Goal: Transaction & Acquisition: Purchase product/service

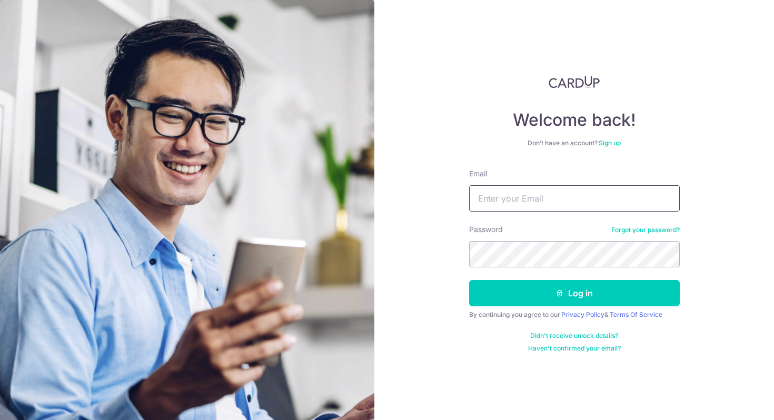
click at [501, 205] on input "Email" at bounding box center [574, 198] width 211 height 26
type input "[EMAIL_ADDRESS][DOMAIN_NAME]"
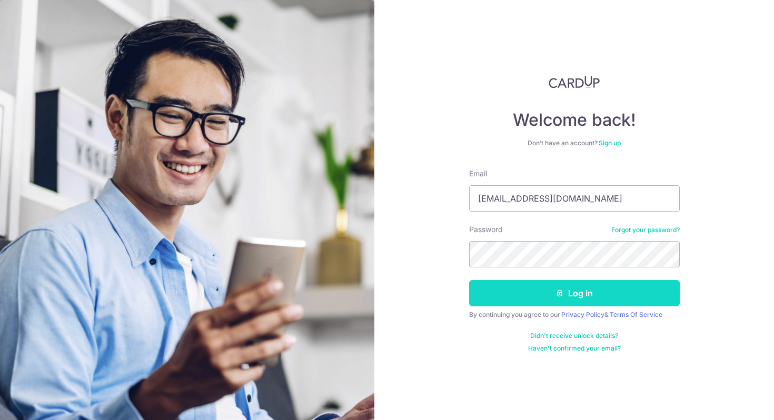
click at [539, 294] on button "Log in" at bounding box center [574, 293] width 211 height 26
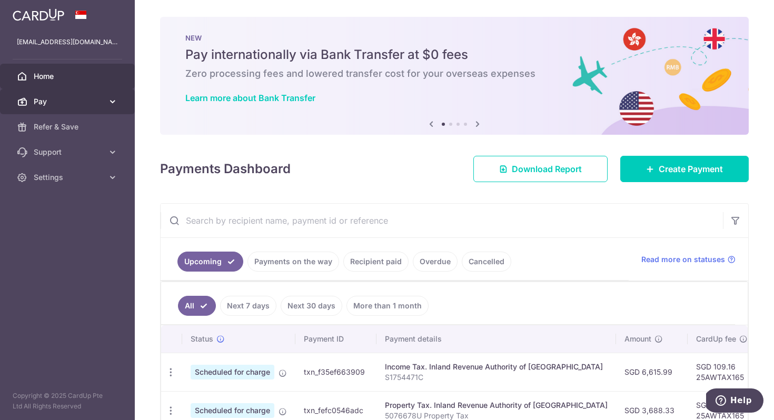
click at [89, 103] on span "Pay" at bounding box center [69, 101] width 70 height 11
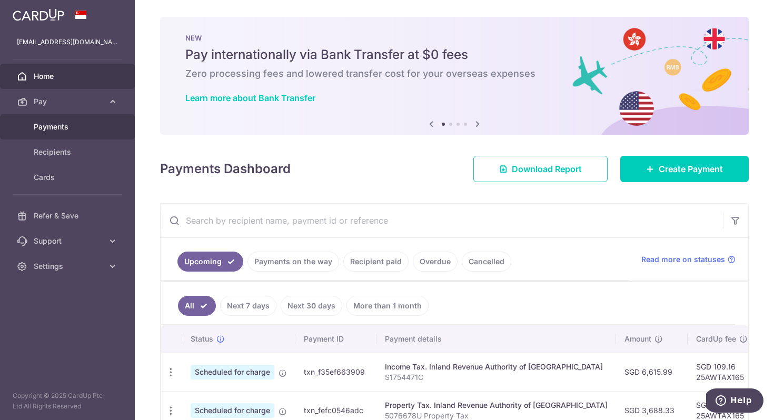
click at [81, 135] on link "Payments" at bounding box center [67, 126] width 135 height 25
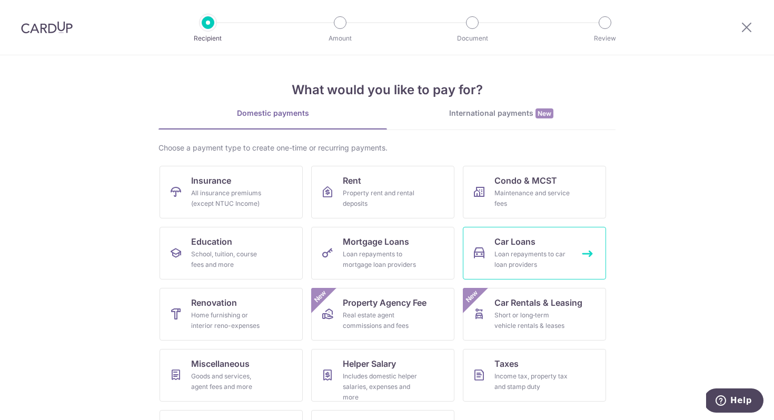
click at [499, 252] on div "Loan repayments to car loan providers" at bounding box center [533, 259] width 76 height 21
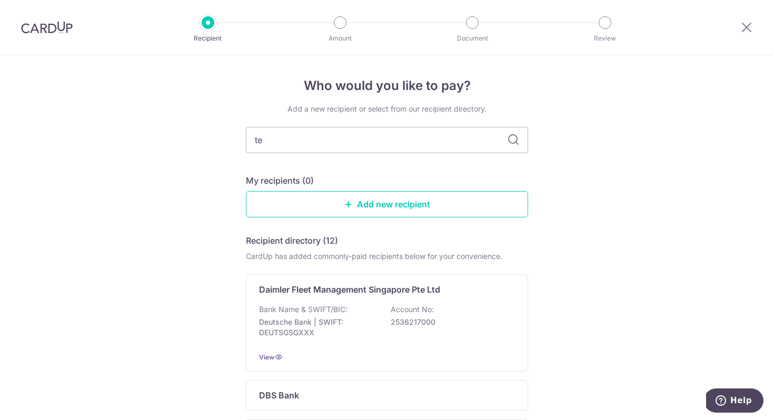
type input "tes"
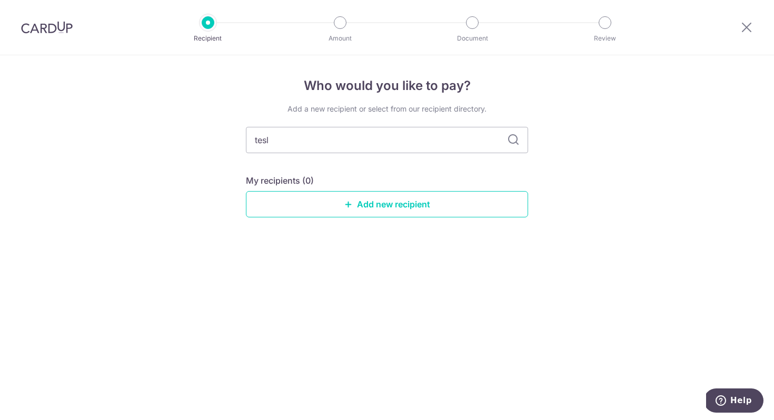
type input "tesla"
click at [450, 139] on input "tesla" at bounding box center [387, 140] width 282 height 26
type input "t"
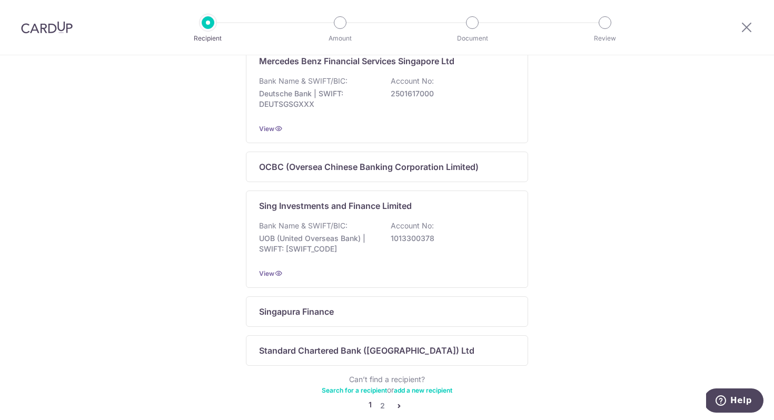
scroll to position [678, 0]
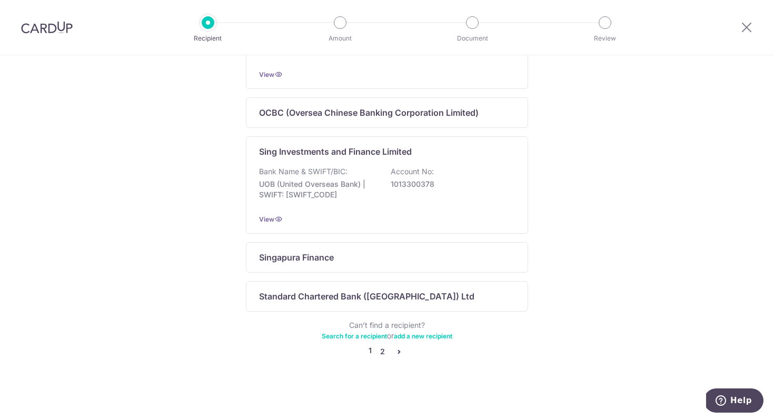
click at [383, 351] on link "2" at bounding box center [382, 352] width 13 height 13
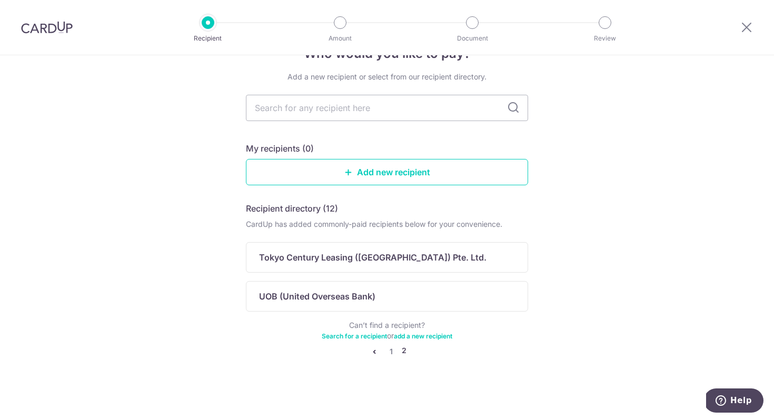
scroll to position [0, 0]
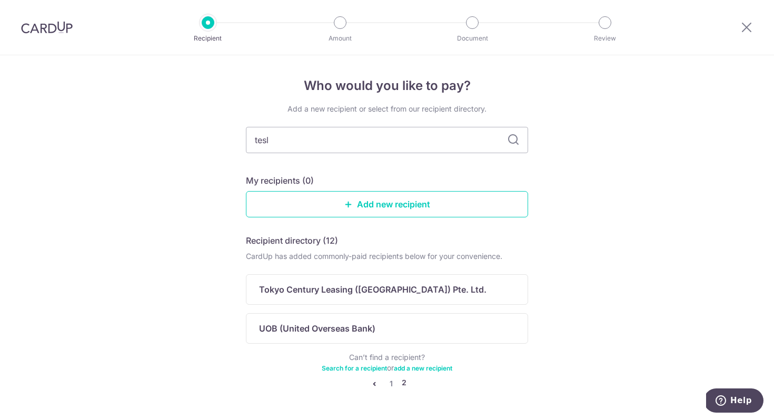
type input "tesla"
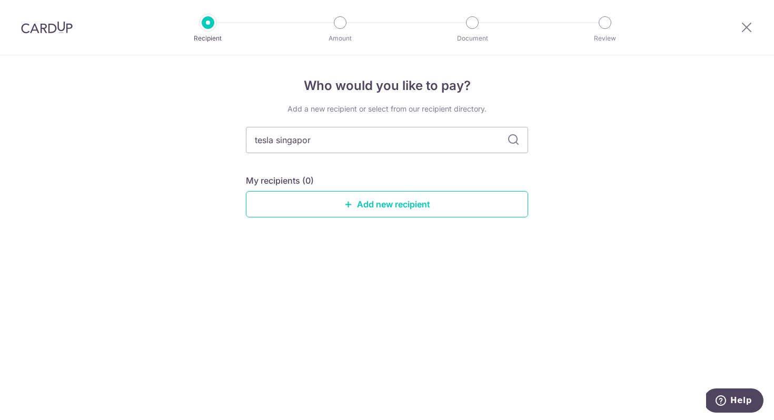
type input "tesla singapore"
click at [515, 141] on icon at bounding box center [513, 140] width 13 height 13
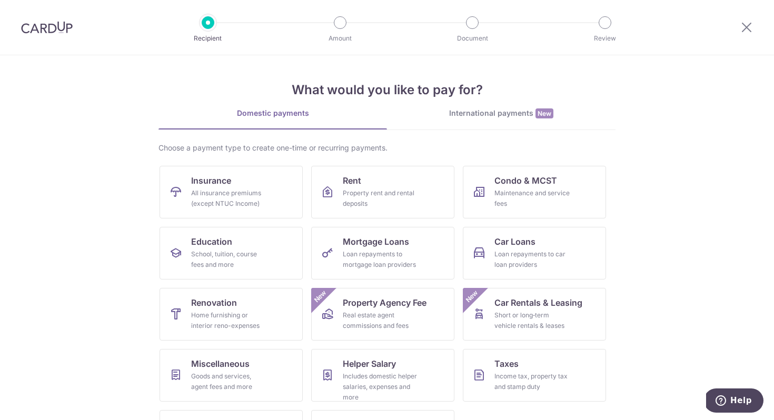
scroll to position [51, 0]
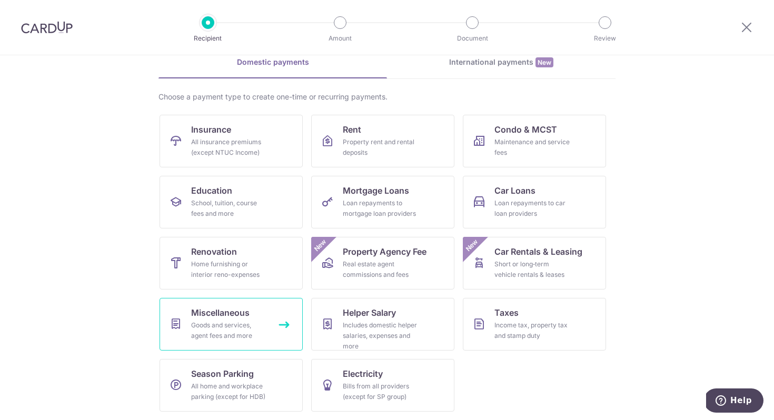
click at [245, 327] on div "Goods and services, agent fees and more" at bounding box center [229, 330] width 76 height 21
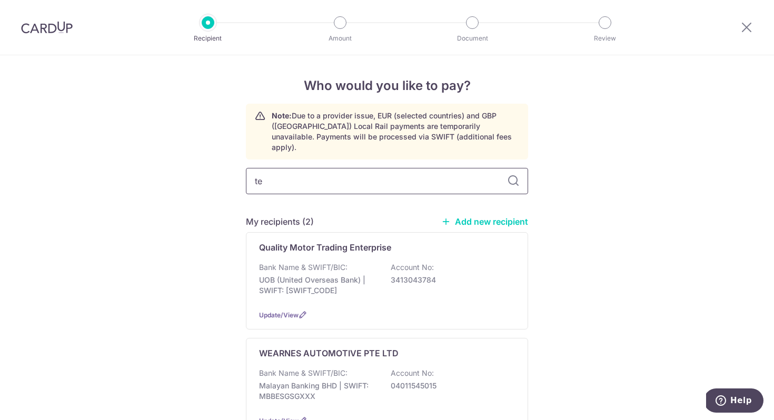
type input "tes"
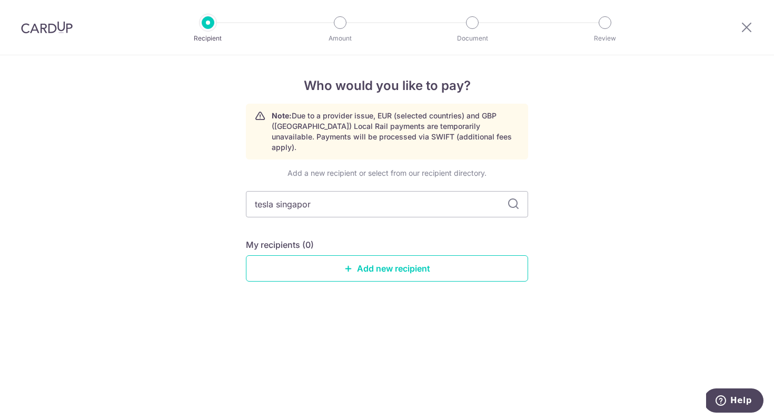
type input "tesla singapore"
click at [513, 198] on icon at bounding box center [513, 204] width 13 height 13
click at [403, 262] on link "Add new recipient" at bounding box center [387, 268] width 282 height 26
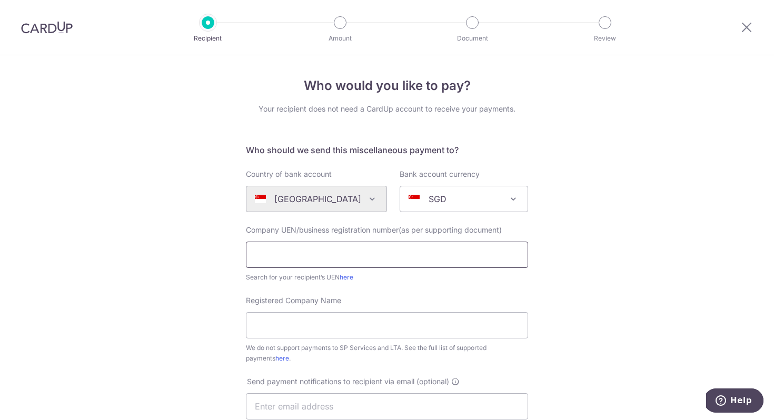
click at [403, 262] on input "text" at bounding box center [387, 255] width 282 height 26
type input "201010405N"
click at [371, 319] on input "Registered Company Name" at bounding box center [387, 325] width 282 height 26
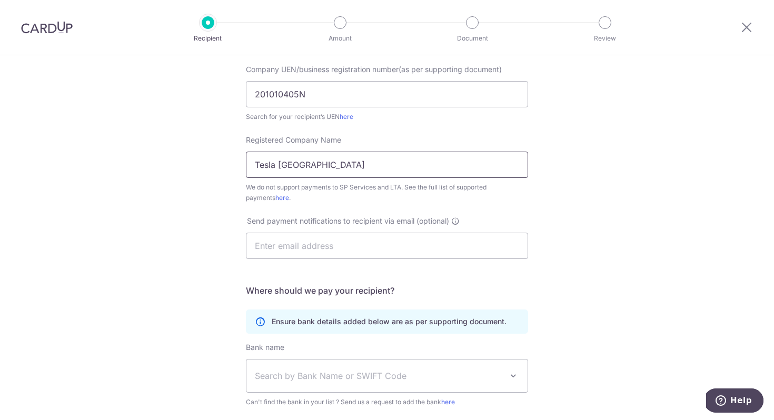
scroll to position [160, 0]
type input "Tesla Singapore"
click at [370, 245] on input "text" at bounding box center [387, 246] width 282 height 26
type input "cboonyang@tesla.com"
click at [346, 375] on span "Search by Bank Name or SWIFT Code" at bounding box center [379, 376] width 248 height 13
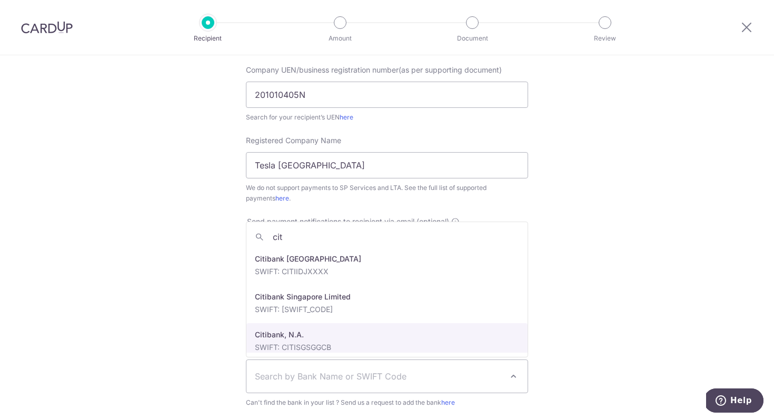
type input "cit"
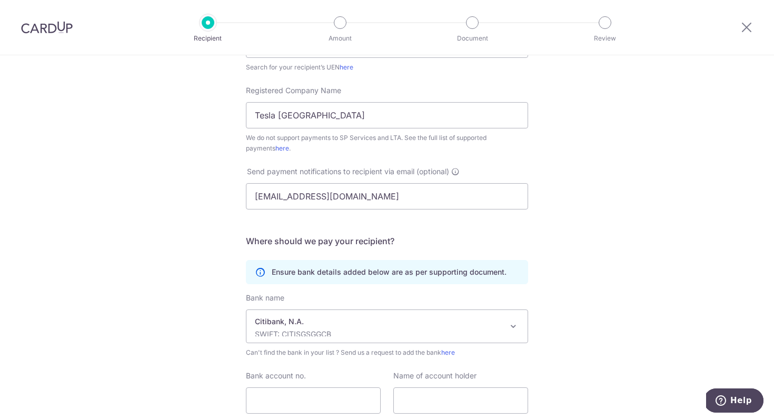
scroll to position [211, 0]
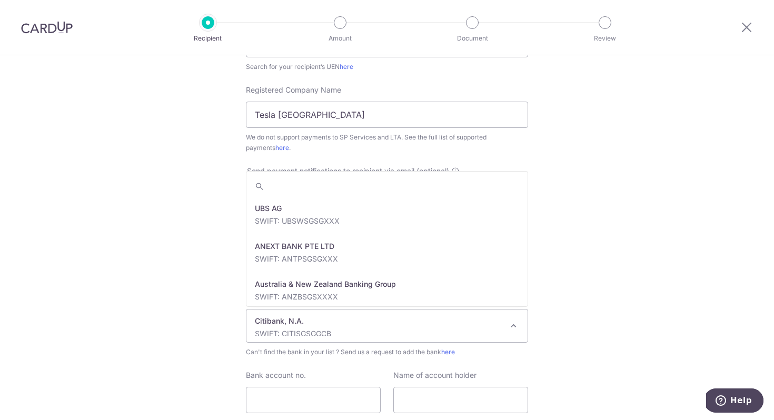
click at [484, 321] on p "Citibank, N.A." at bounding box center [379, 321] width 248 height 11
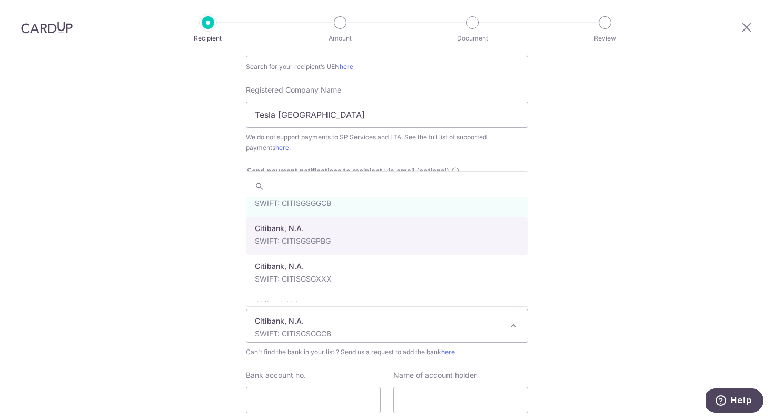
scroll to position [636, 0]
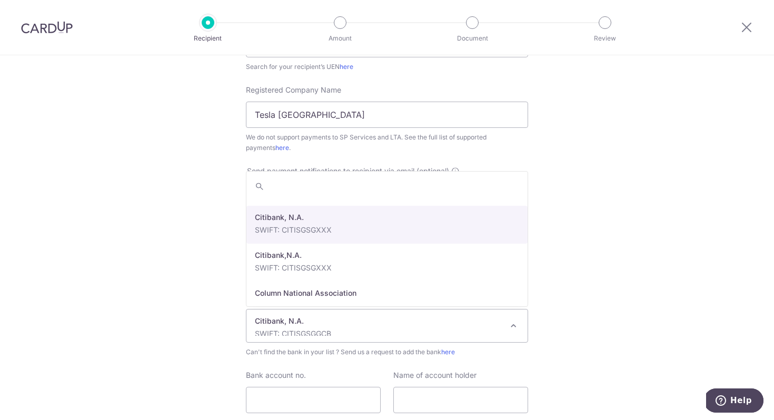
select select "20"
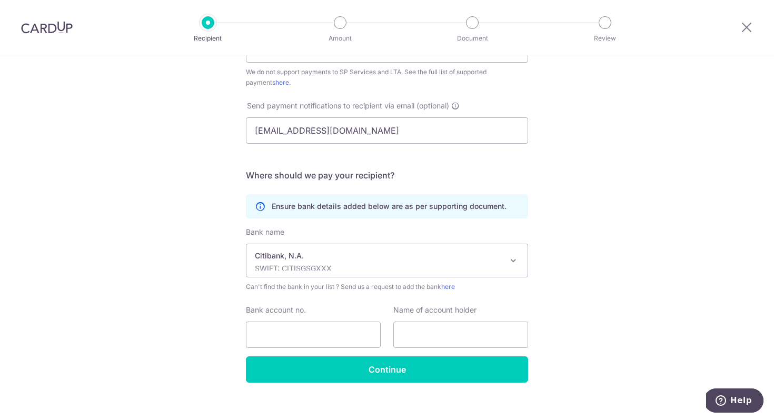
scroll to position [277, 0]
click at [335, 332] on input "Bank account no." at bounding box center [313, 334] width 135 height 26
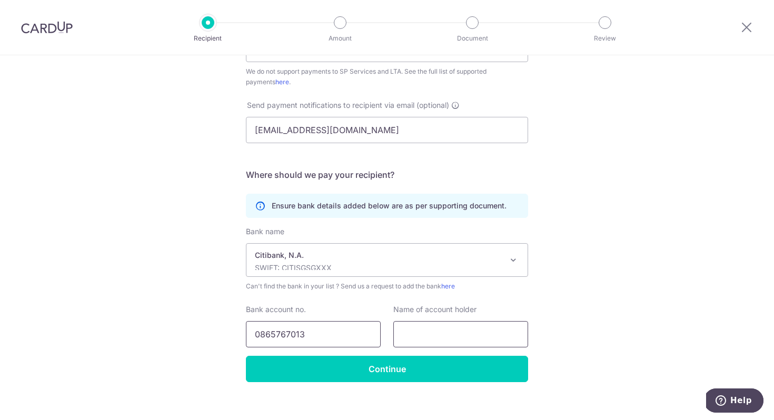
type input "0865767013"
click at [458, 334] on input "text" at bounding box center [461, 334] width 135 height 26
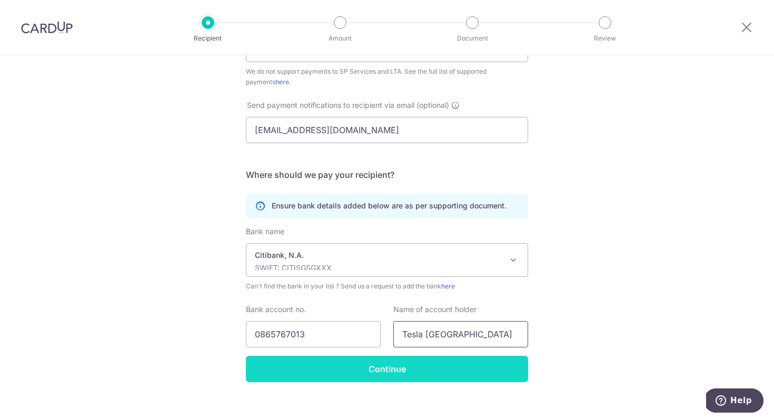
type input "Tesla Singapore"
click at [435, 372] on input "Continue" at bounding box center [387, 369] width 282 height 26
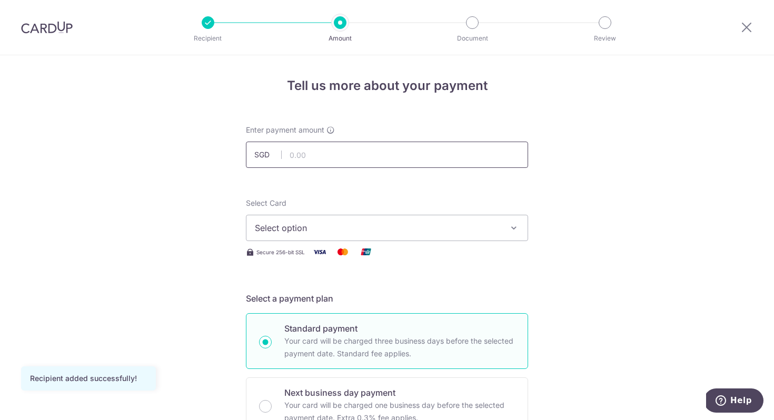
click at [365, 154] on input "text" at bounding box center [387, 155] width 282 height 26
type input "10,000.00"
click at [333, 228] on span "Select option" at bounding box center [377, 228] width 245 height 13
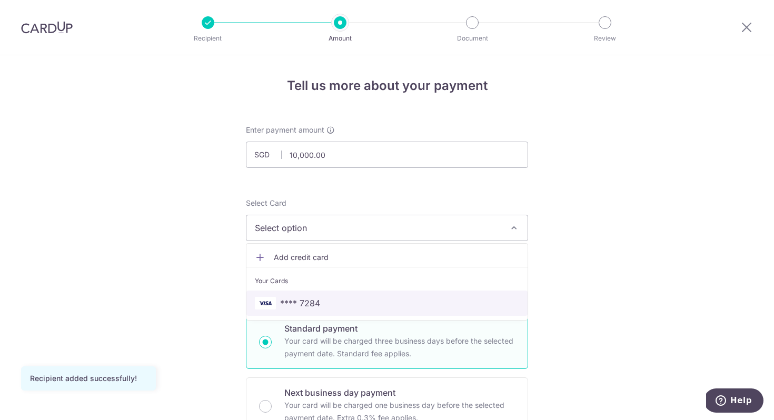
click at [317, 293] on link "**** 7284" at bounding box center [387, 303] width 281 height 25
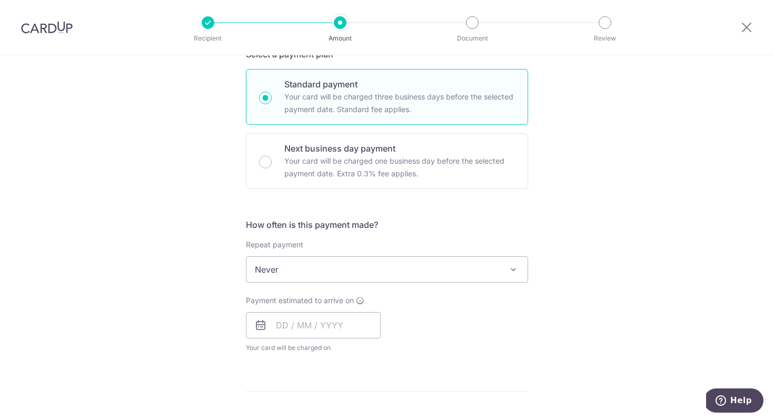
scroll to position [252, 0]
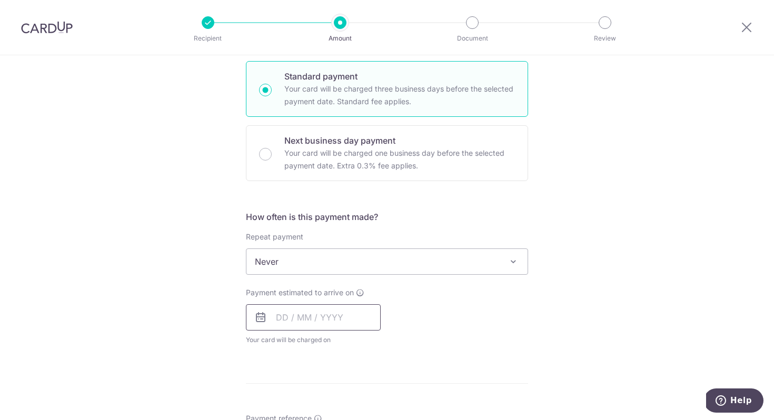
click at [290, 319] on input "text" at bounding box center [313, 317] width 135 height 26
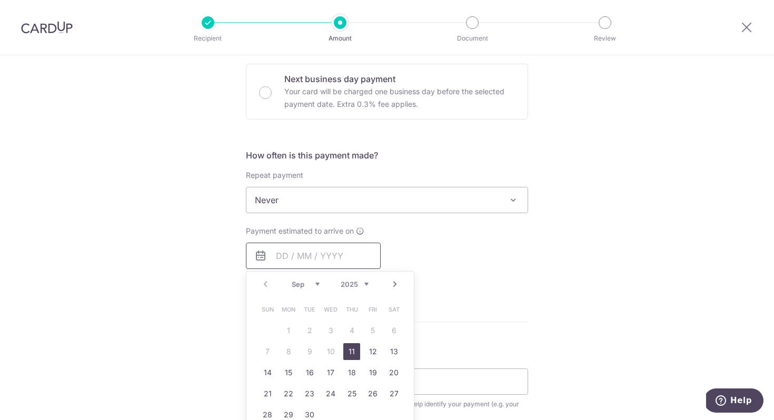
scroll to position [313, 0]
click at [289, 376] on link "15" at bounding box center [288, 374] width 17 height 17
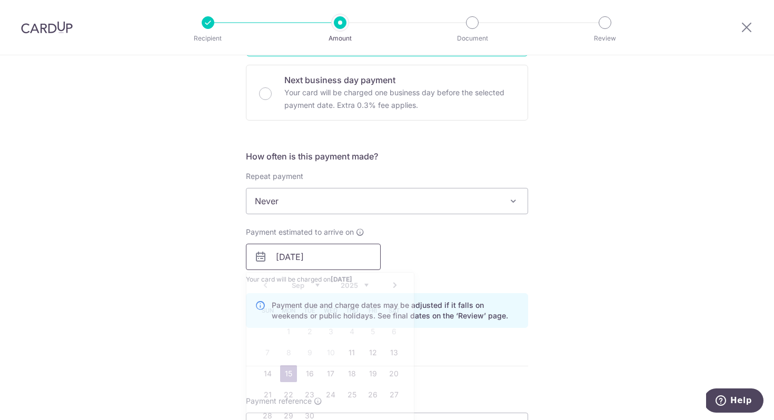
click at [318, 261] on input "15/09/2025" at bounding box center [313, 257] width 135 height 26
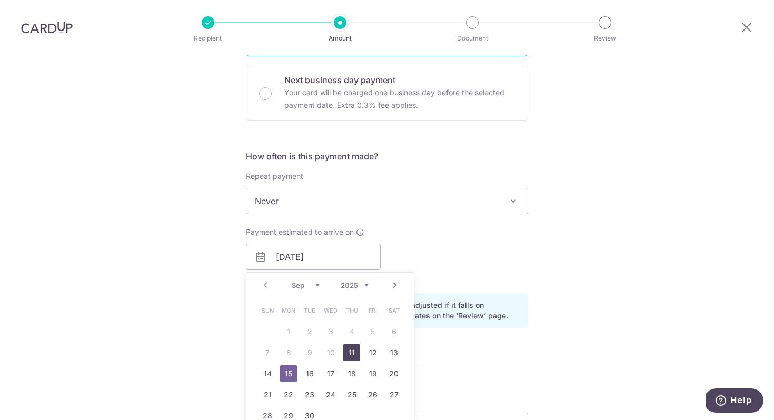
click at [357, 352] on link "11" at bounding box center [351, 353] width 17 height 17
type input "[DATE]"
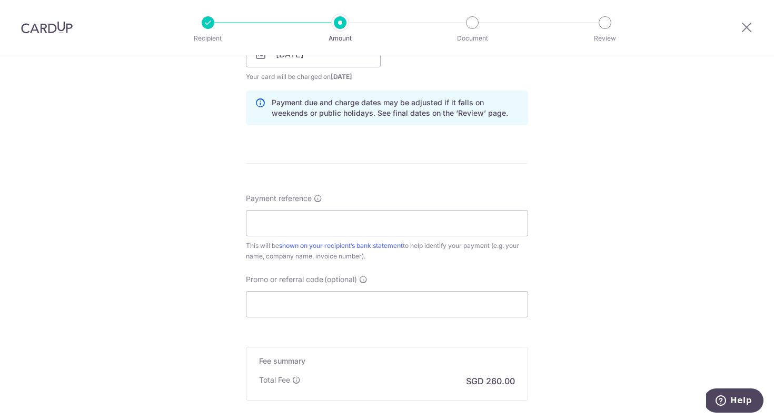
scroll to position [535, 0]
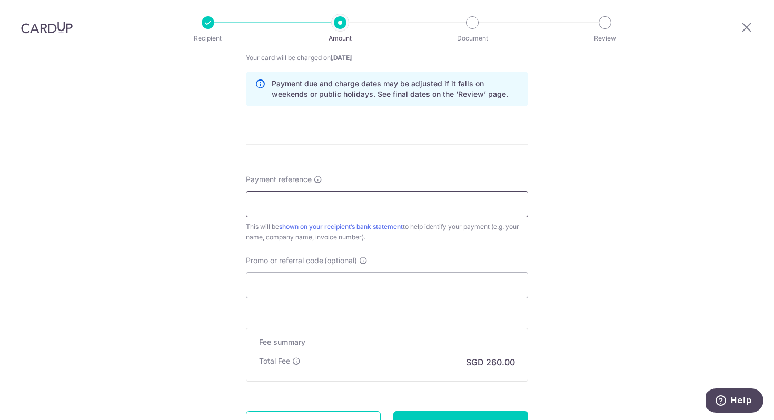
click at [345, 208] on input "Payment reference" at bounding box center [387, 204] width 282 height 26
type input "RN125719029"
click at [318, 288] on input "Promo or referral code (optional)" at bounding box center [387, 285] width 282 height 26
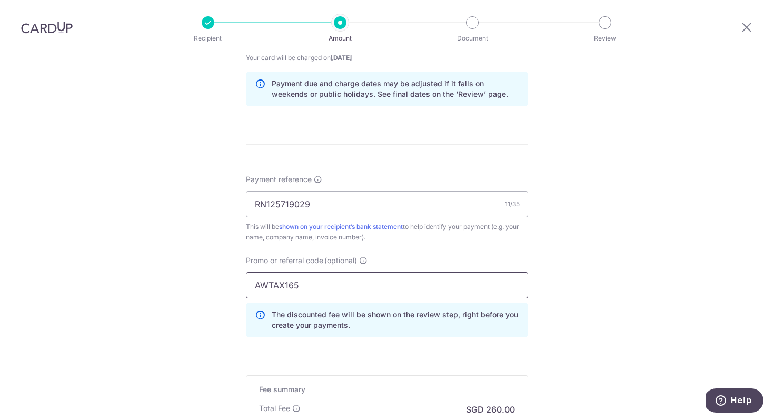
scroll to position [617, 0]
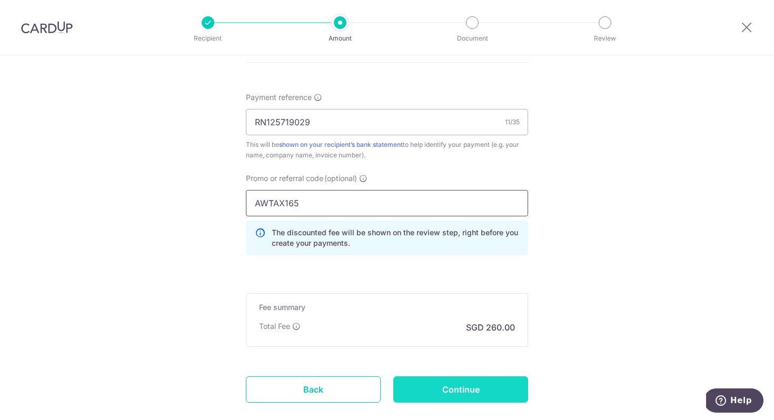
type input "AWTAX165"
click at [431, 384] on input "Continue" at bounding box center [461, 390] width 135 height 26
type input "Create Schedule"
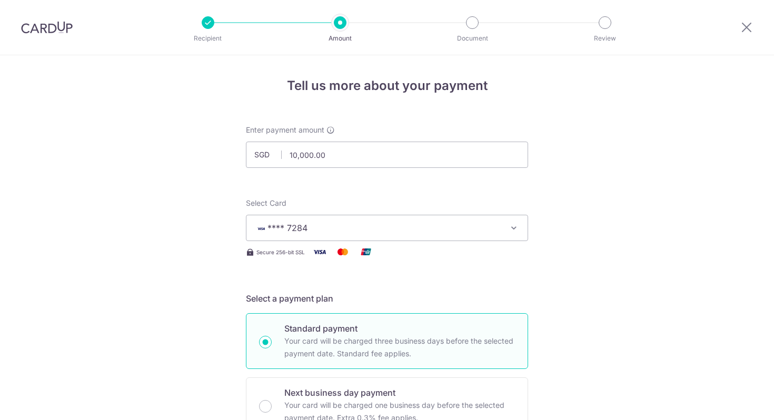
scroll to position [693, 0]
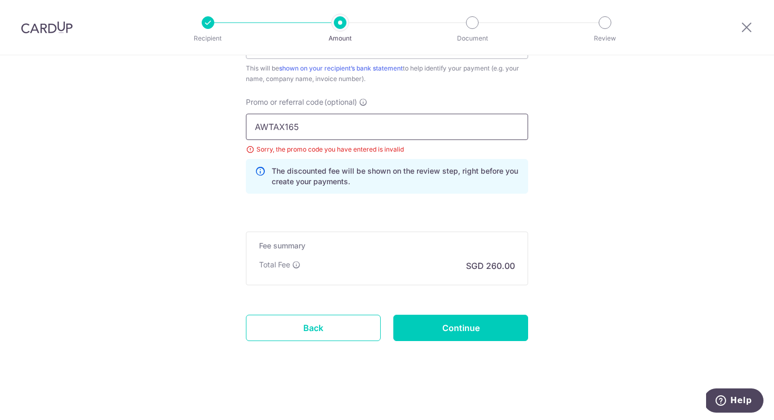
click at [304, 127] on input "AWTAX165" at bounding box center [387, 127] width 282 height 26
type input "AWVIP175"
click at [442, 330] on input "Continue" at bounding box center [461, 328] width 135 height 26
type input "Update Schedule"
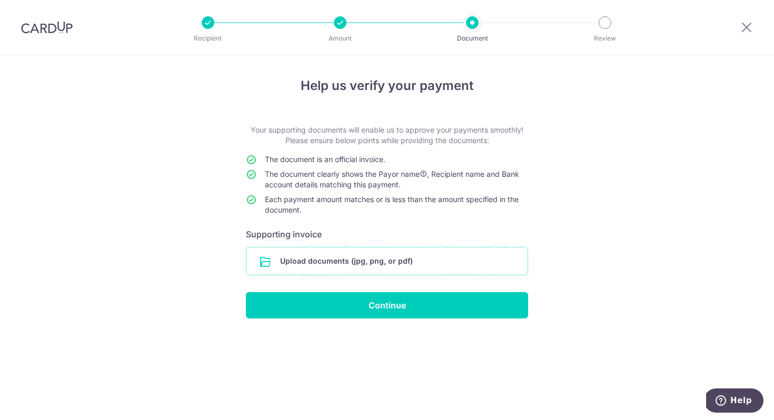
click at [311, 255] on input "file" at bounding box center [387, 261] width 281 height 27
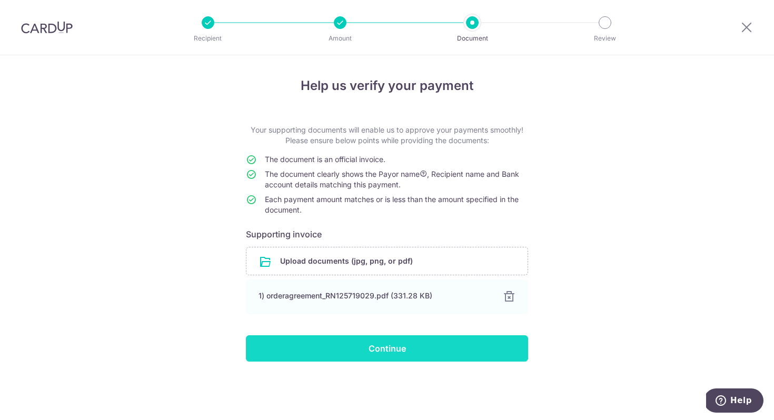
click at [420, 350] on input "Continue" at bounding box center [387, 349] width 282 height 26
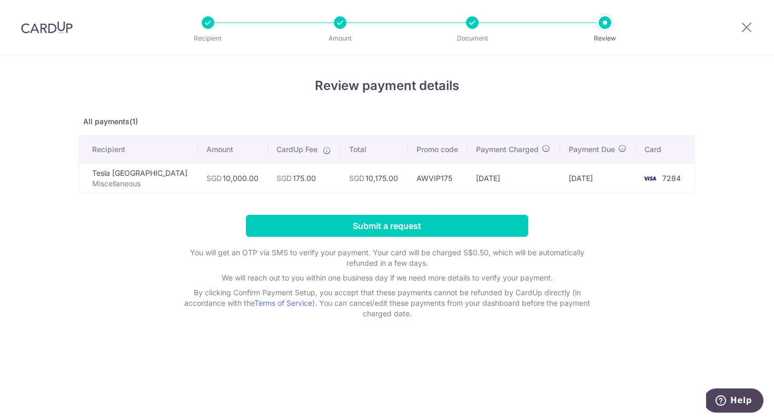
click at [363, 88] on h4 "Review payment details" at bounding box center [387, 85] width 616 height 19
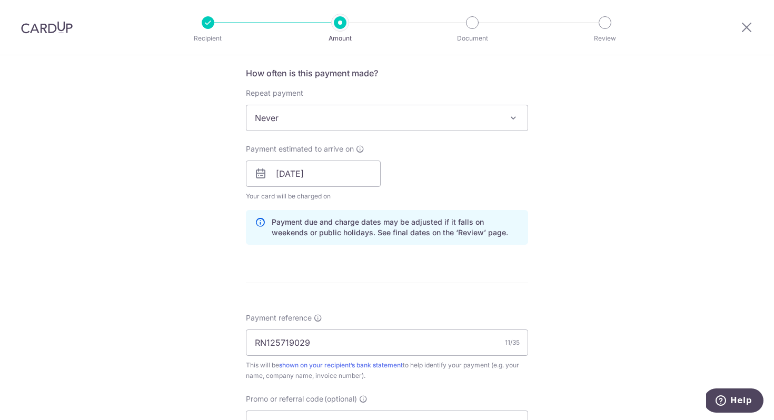
scroll to position [678, 0]
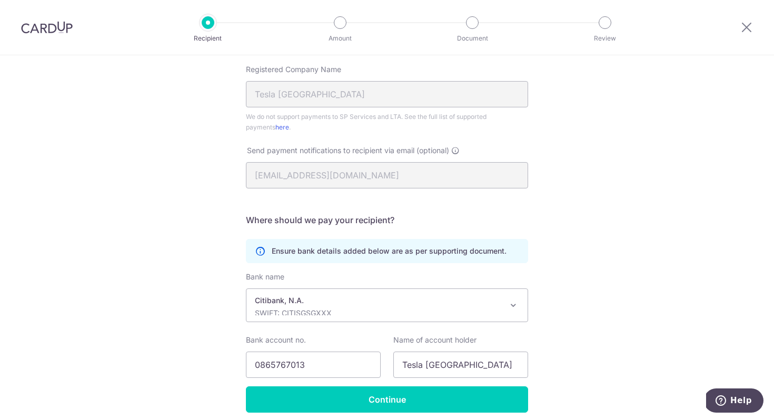
scroll to position [273, 0]
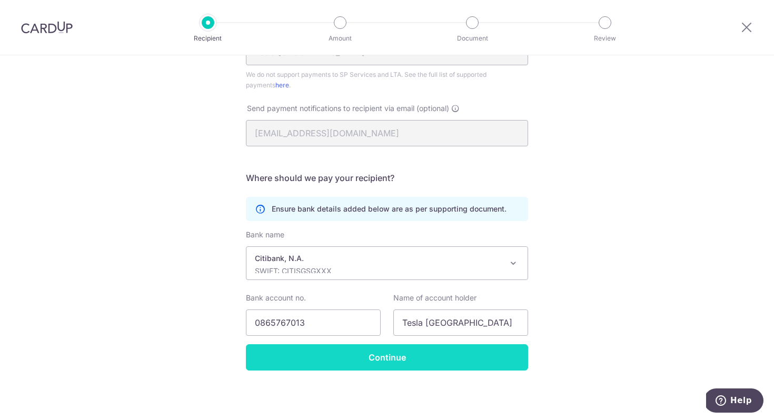
click at [264, 362] on input "Continue" at bounding box center [387, 358] width 282 height 26
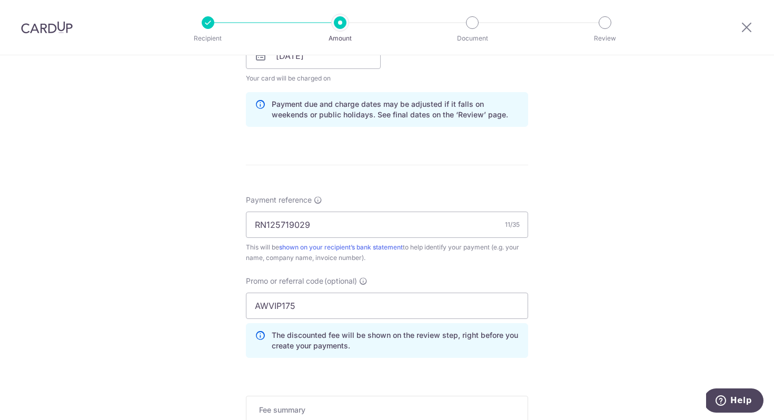
scroll to position [517, 0]
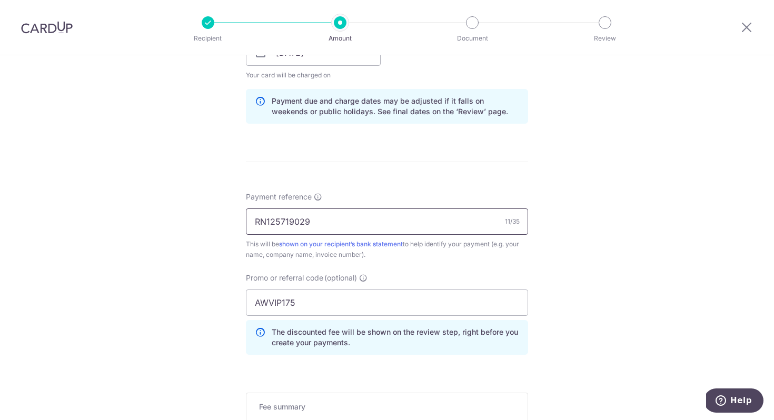
click at [336, 230] on input "RN125719029" at bounding box center [387, 222] width 282 height 26
click at [338, 219] on input "RN125719029 adrianwoodworth" at bounding box center [387, 222] width 282 height 26
click at [318, 223] on input "RN125719029 adrian woodworth" at bounding box center [387, 222] width 282 height 26
click at [346, 224] on input "RN125719029 Adrian woodworth" at bounding box center [387, 222] width 282 height 26
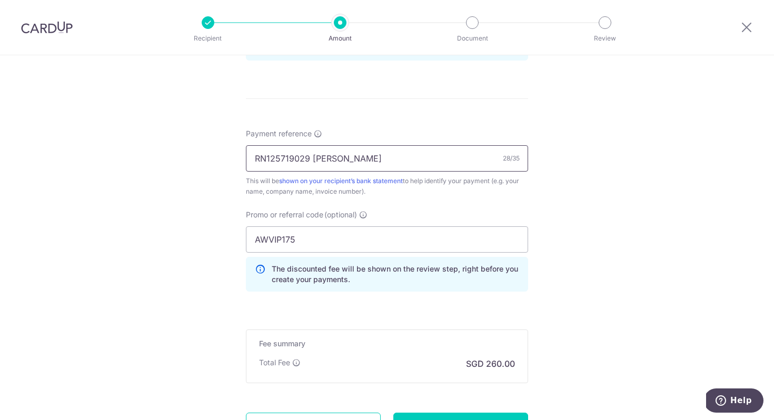
scroll to position [678, 0]
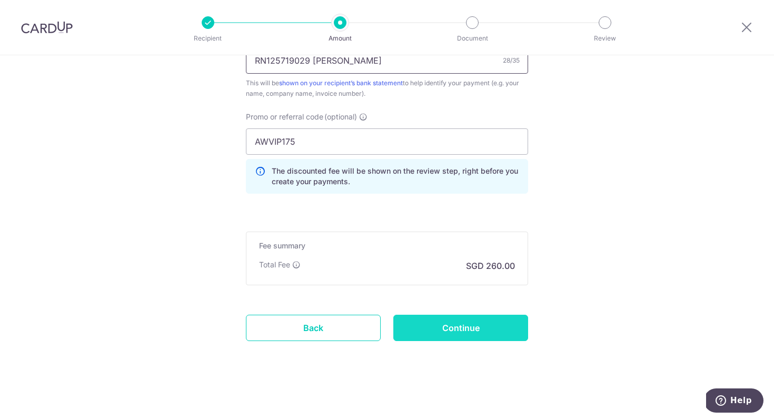
type input "RN125719029 Adrian Woodworth"
click at [427, 331] on input "Continue" at bounding box center [461, 328] width 135 height 26
type input "Update Schedule"
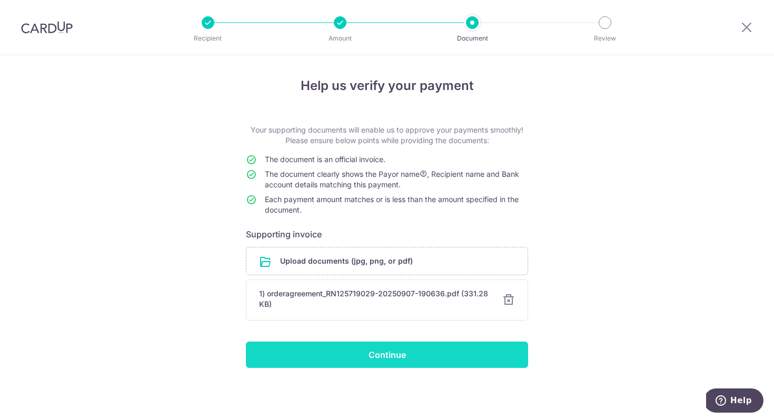
click at [411, 353] on input "Continue" at bounding box center [387, 355] width 282 height 26
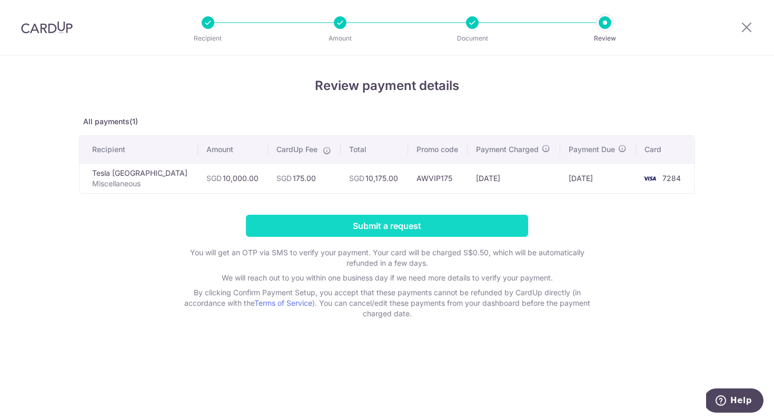
click at [378, 227] on input "Submit a request" at bounding box center [387, 226] width 282 height 22
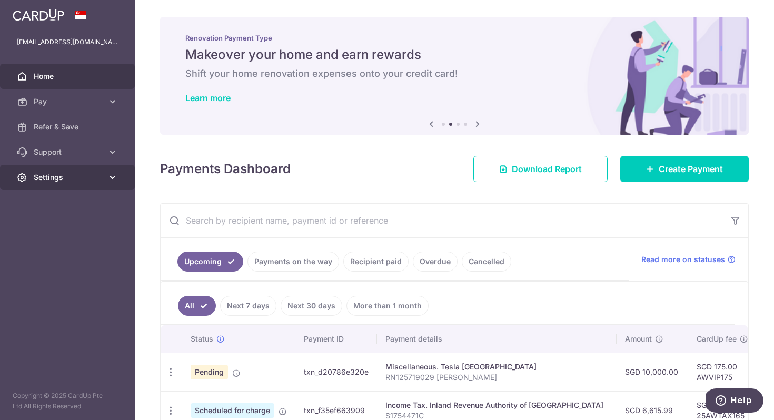
click at [53, 173] on span "Settings" at bounding box center [69, 177] width 70 height 11
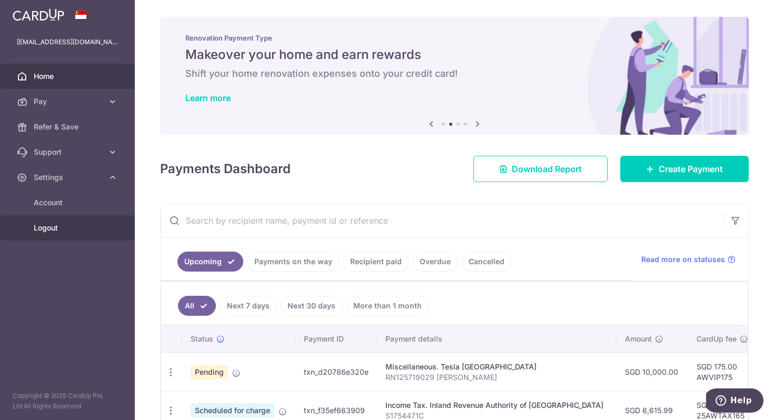
click at [42, 229] on span "Logout" at bounding box center [69, 228] width 70 height 11
